Goal: Task Accomplishment & Management: Manage account settings

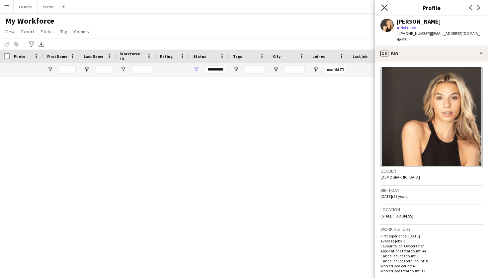
click at [387, 7] on icon "Close pop-in" at bounding box center [384, 7] width 6 height 6
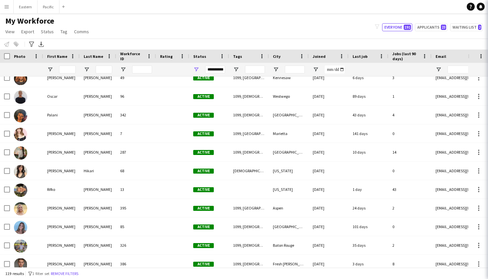
click at [384, 8] on app-navbar "Menu Boards Boards Boards All jobs Status Workforce Workforce My Workforce Recr…" at bounding box center [244, 6] width 488 height 13
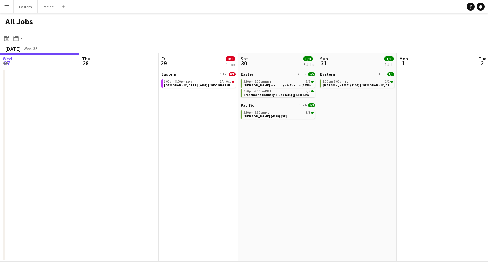
scroll to position [0, 270]
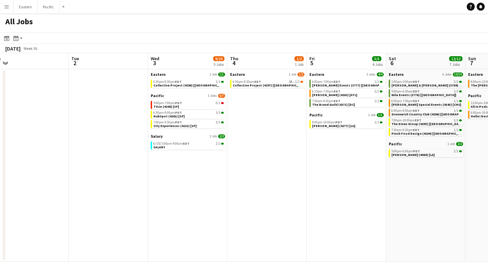
scroll to position [0, 173]
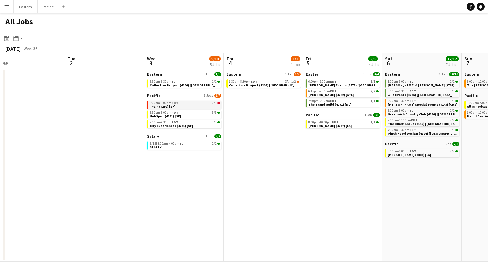
click at [207, 102] on div "5:00pm-7:00pm PDT 0/1" at bounding box center [185, 102] width 70 height 3
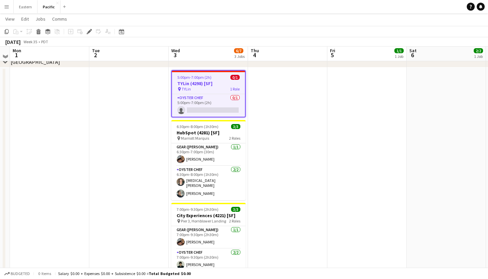
scroll to position [351, 0]
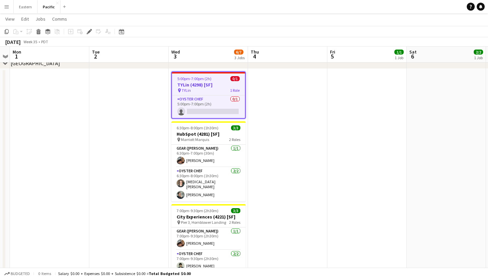
click at [225, 93] on app-job-card "5:00pm-7:00pm (2h) 0/1 TYLin (4298) [SF] pin TYLin 1 Role Oyster Chef 0/1 5:00p…" at bounding box center [208, 94] width 74 height 47
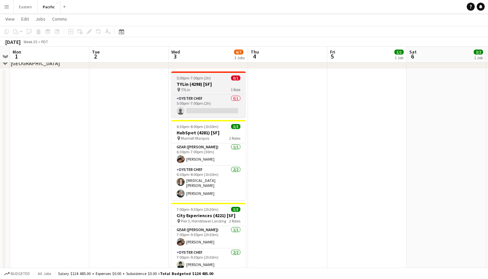
click at [225, 93] on app-job-card "5:00pm-7:00pm (2h) 0/1 TYLin (4298) [SF] pin TYLin 1 Role Oyster Chef 0/1 5:00p…" at bounding box center [208, 94] width 74 height 46
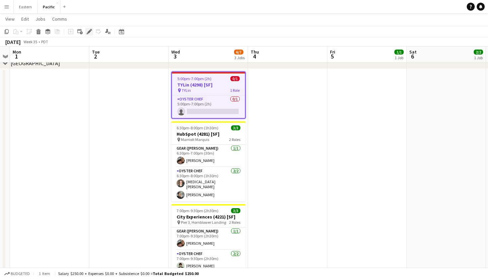
click at [88, 31] on icon "Edit" at bounding box center [89, 31] width 5 height 5
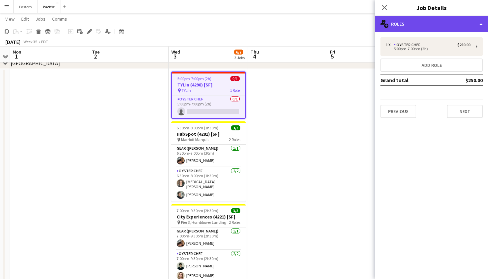
click at [447, 27] on div "multiple-users-add Roles" at bounding box center [431, 24] width 113 height 16
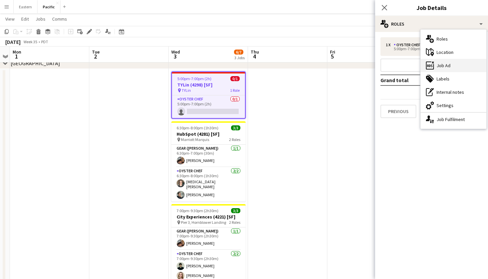
click at [457, 68] on div "ads-window Job Ad" at bounding box center [454, 65] width 66 height 13
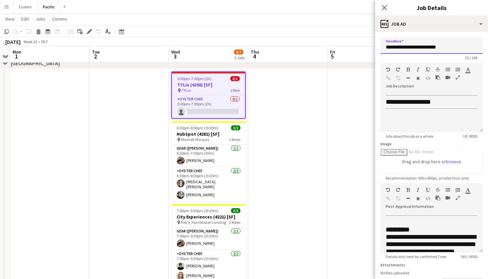
drag, startPoint x: 455, startPoint y: 49, endPoint x: 378, endPoint y: 50, distance: 76.7
click at [378, 50] on form "**********" at bounding box center [431, 180] width 113 height 286
click at [222, 106] on app-card-role "Oyster Chef 0/1 5:00pm-7:00pm (2h) single-neutral-actions" at bounding box center [208, 106] width 73 height 23
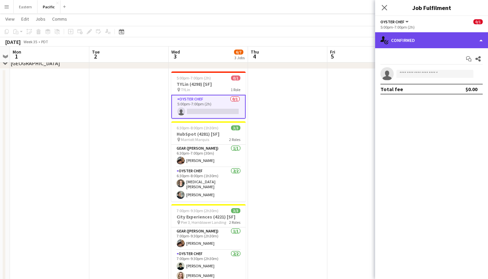
click at [425, 40] on div "single-neutral-actions-check-2 Confirmed" at bounding box center [431, 40] width 113 height 16
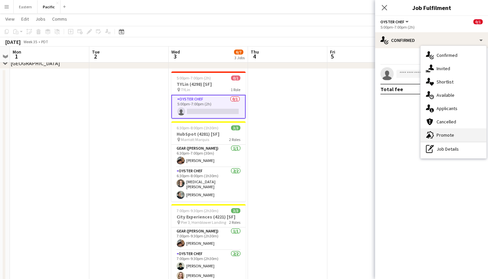
click at [450, 134] on div "advertising-megaphone Promote" at bounding box center [454, 134] width 66 height 13
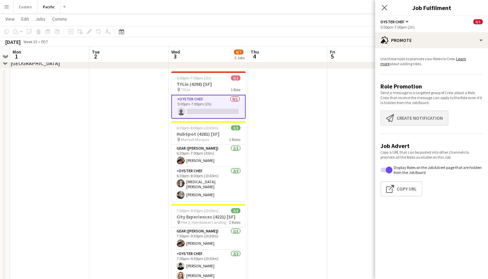
click at [413, 115] on button "Create notification Create notification" at bounding box center [415, 117] width 68 height 15
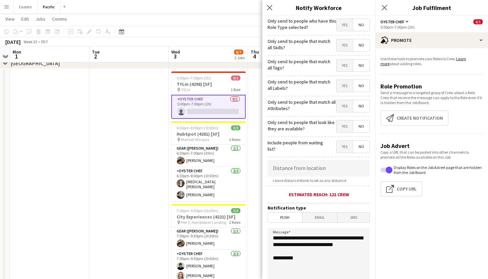
click at [343, 62] on span "Yes" at bounding box center [345, 65] width 16 height 12
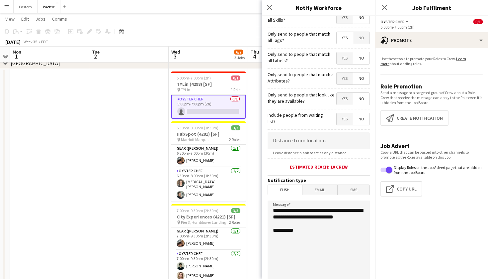
scroll to position [30, 0]
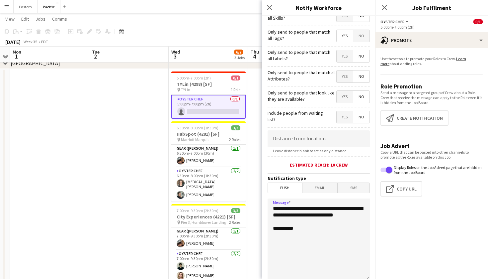
drag, startPoint x: 310, startPoint y: 219, endPoint x: 252, endPoint y: 198, distance: 60.8
paste textarea "**********"
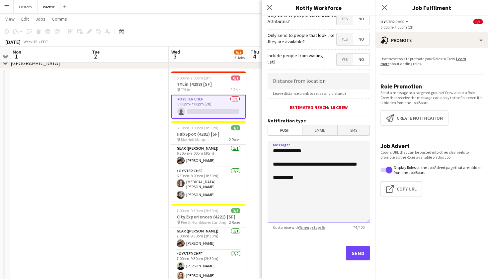
scroll to position [87, 0]
type textarea "**********"
click at [356, 252] on button "Send" at bounding box center [358, 252] width 24 height 15
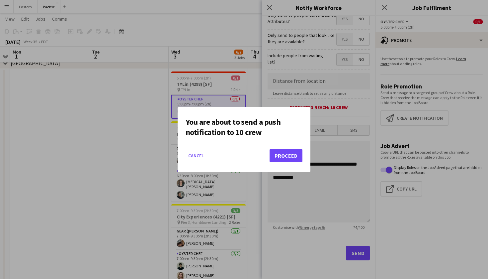
click at [281, 152] on button "Proceed" at bounding box center [286, 155] width 33 height 13
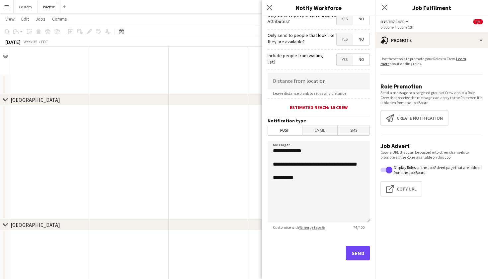
scroll to position [351, 0]
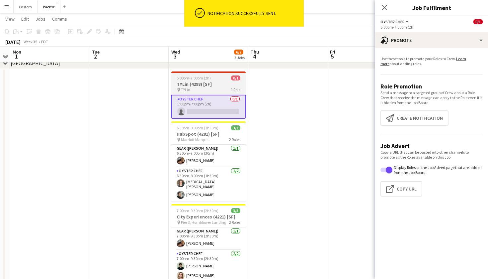
click at [226, 93] on app-job-card "5:00pm-7:00pm (2h) 0/1 TYLin (4298) [SF] pin TYLin 1 Role Oyster Chef 0/1 5:00p…" at bounding box center [208, 94] width 74 height 47
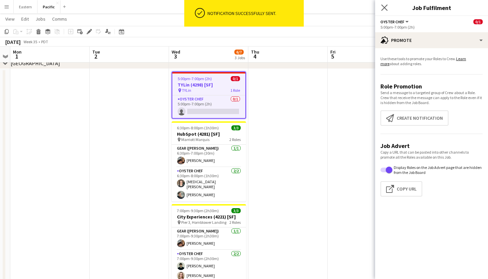
click at [389, 10] on app-icon "Close pop-in" at bounding box center [385, 8] width 10 height 10
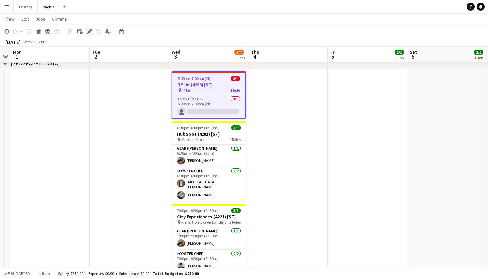
click at [89, 32] on icon at bounding box center [89, 32] width 4 height 4
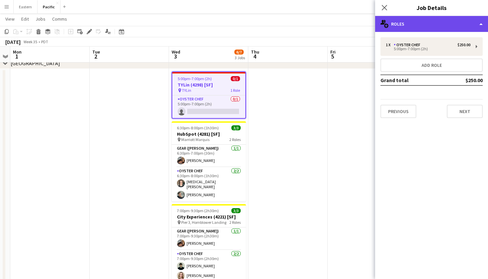
click at [456, 23] on div "multiple-users-add Roles" at bounding box center [431, 24] width 113 height 16
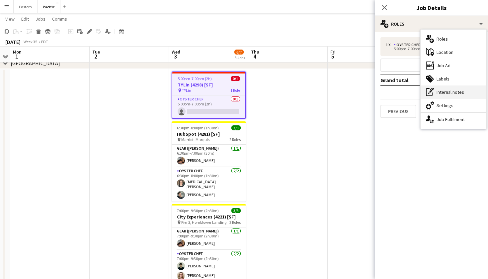
click at [455, 91] on div "pen-write Internal notes" at bounding box center [454, 91] width 66 height 13
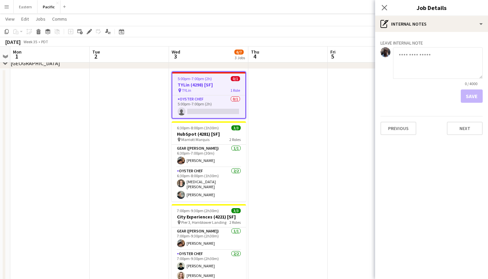
click at [431, 56] on textarea at bounding box center [438, 63] width 90 height 32
type textarea "**********"
click at [476, 99] on button "Save" at bounding box center [472, 95] width 22 height 13
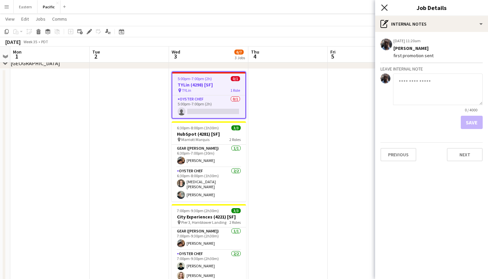
click at [387, 7] on icon "Close pop-in" at bounding box center [384, 7] width 6 height 6
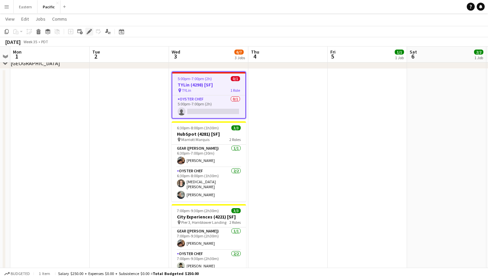
click at [89, 30] on icon "Edit" at bounding box center [89, 31] width 5 height 5
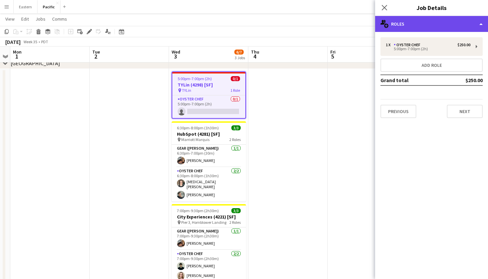
click at [435, 21] on div "multiple-users-add Roles" at bounding box center [431, 24] width 113 height 16
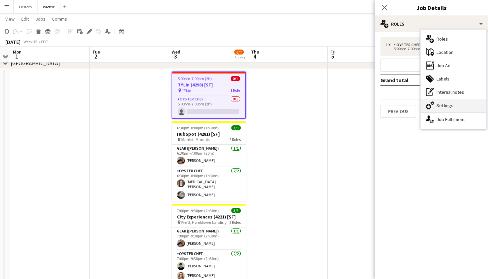
click at [444, 107] on div "cog-double-3 Settings" at bounding box center [454, 105] width 66 height 13
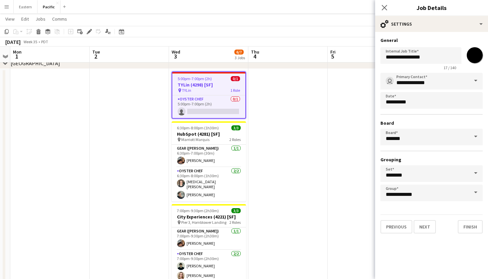
click at [479, 49] on input "*******" at bounding box center [475, 55] width 24 height 24
type input "*******"
click at [387, 8] on icon "Close pop-in" at bounding box center [384, 7] width 6 height 6
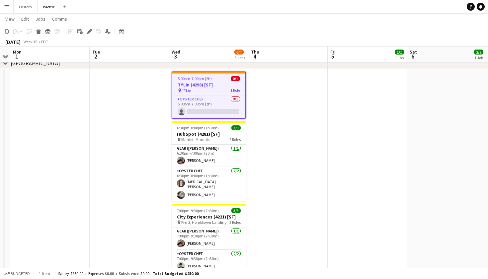
click at [271, 145] on app-date-cell at bounding box center [287, 184] width 79 height 231
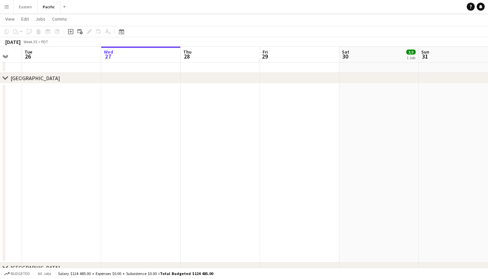
scroll to position [0, 205]
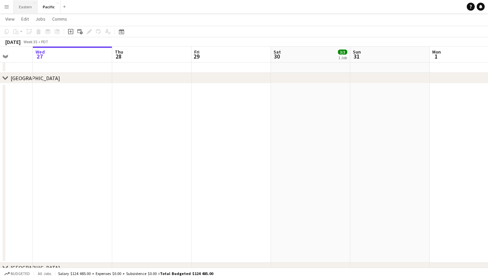
click at [28, 9] on button "Eastern Close" at bounding box center [26, 6] width 24 height 13
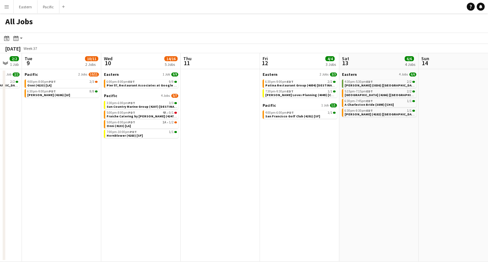
scroll to position [0, 296]
